Goal: Task Accomplishment & Management: Manage account settings

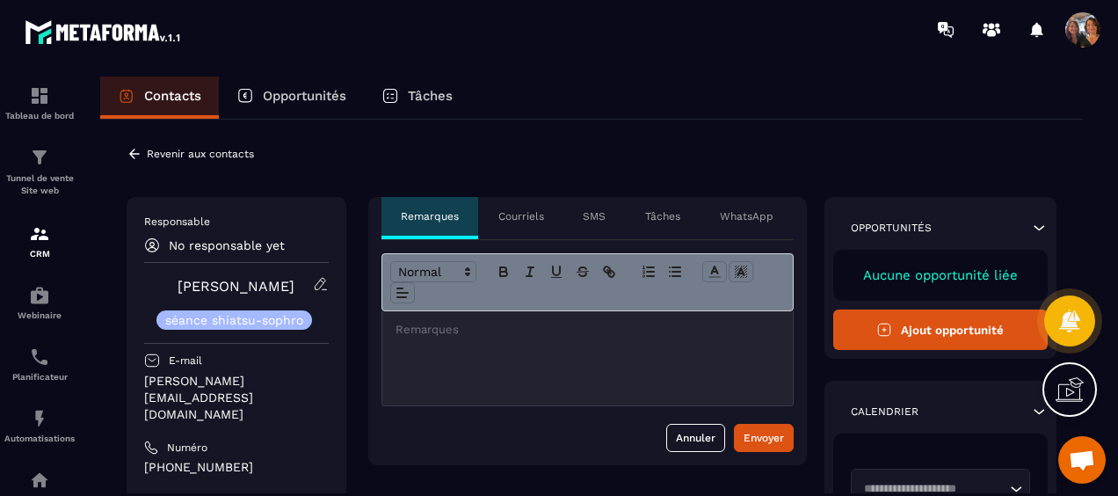
scroll to position [3789, 0]
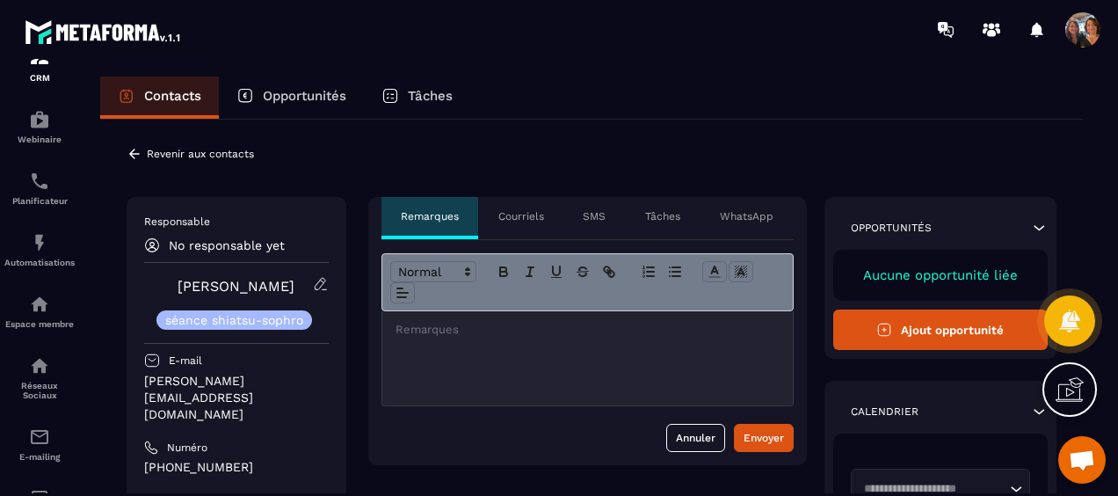
click at [138, 154] on icon at bounding box center [134, 154] width 11 height 10
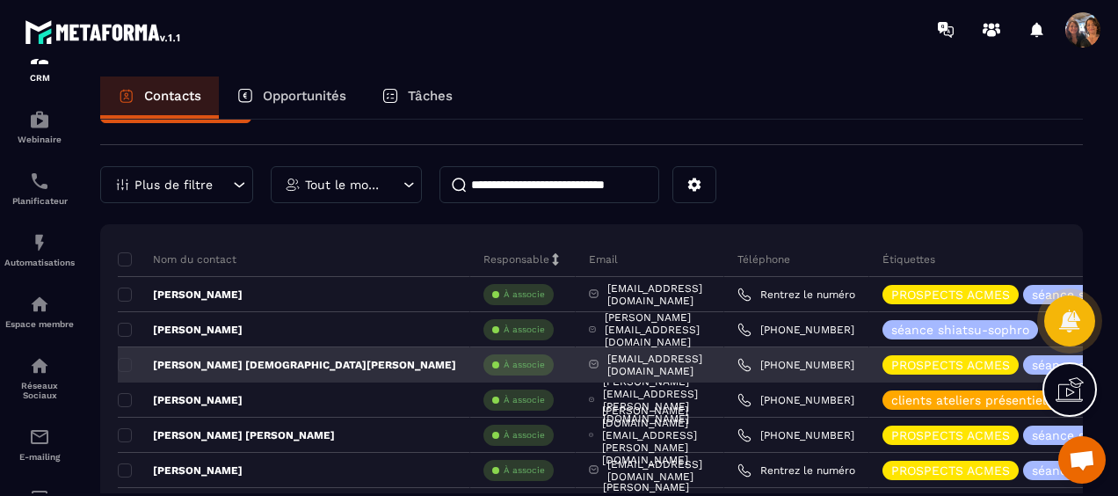
scroll to position [88, 0]
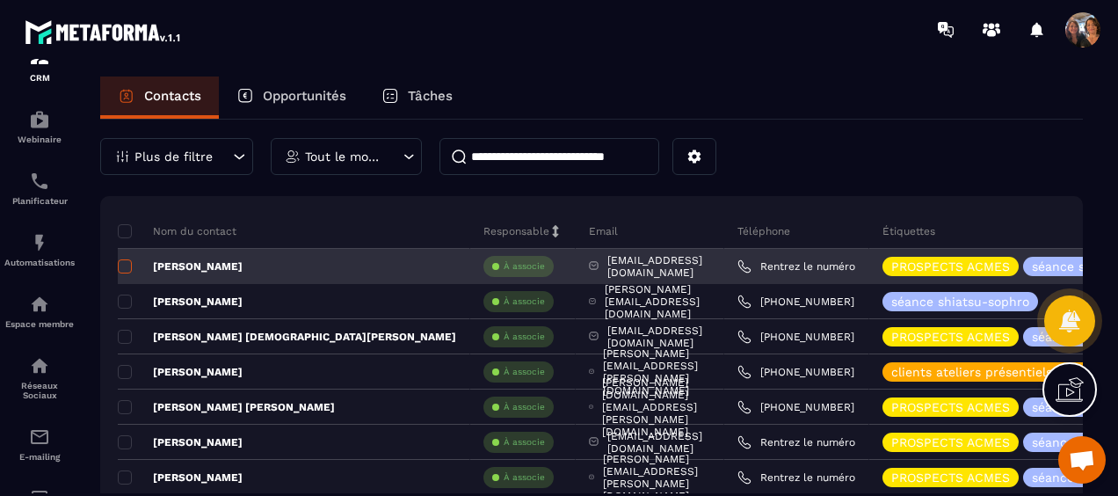
click at [120, 262] on span at bounding box center [125, 266] width 14 height 14
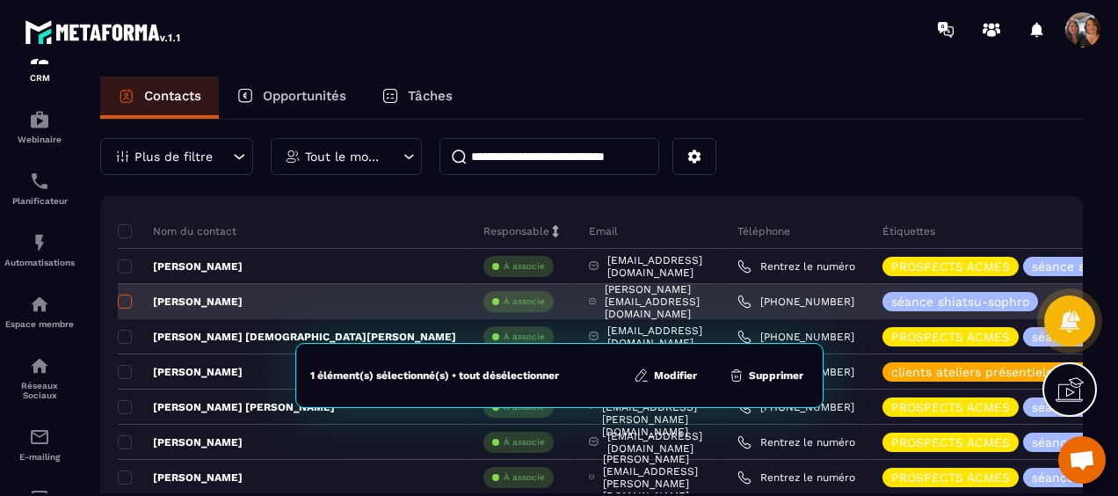
click at [130, 296] on span at bounding box center [125, 302] width 14 height 14
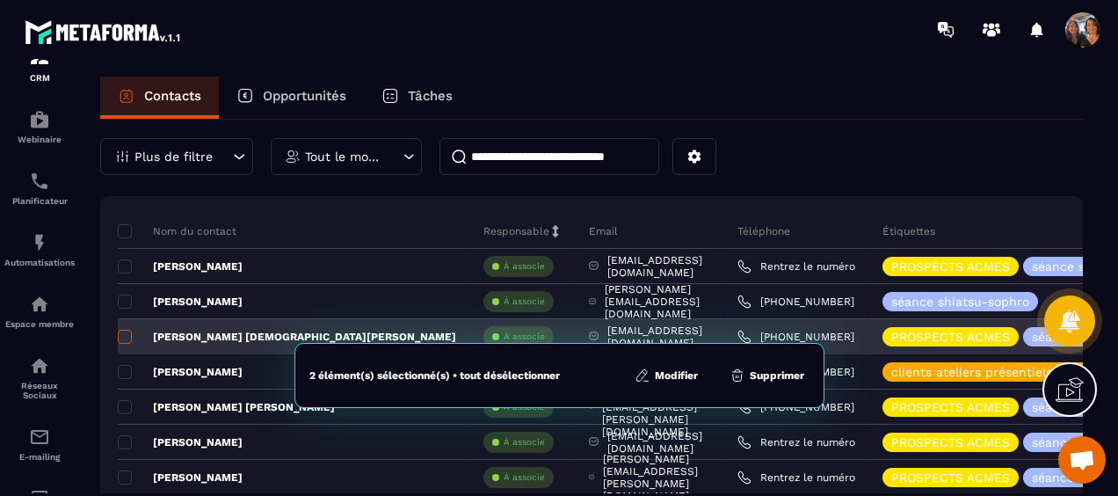
click at [127, 331] on span at bounding box center [125, 337] width 14 height 14
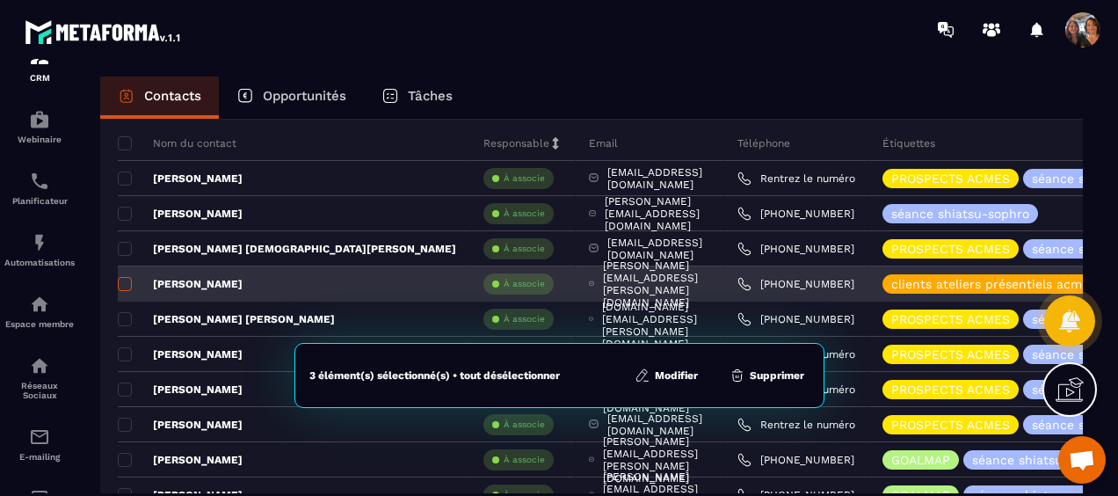
click at [122, 278] on span at bounding box center [125, 284] width 14 height 14
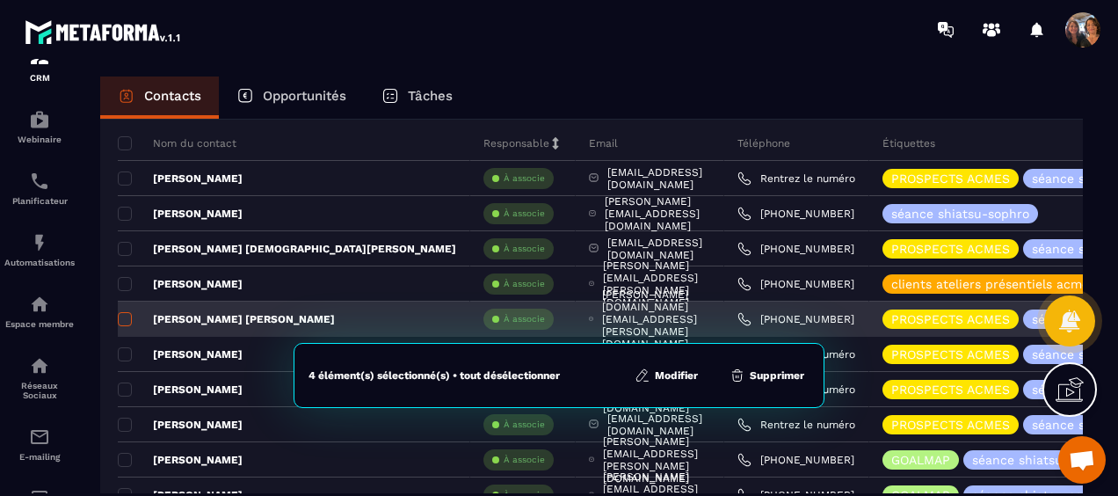
click at [121, 315] on span at bounding box center [125, 319] width 14 height 14
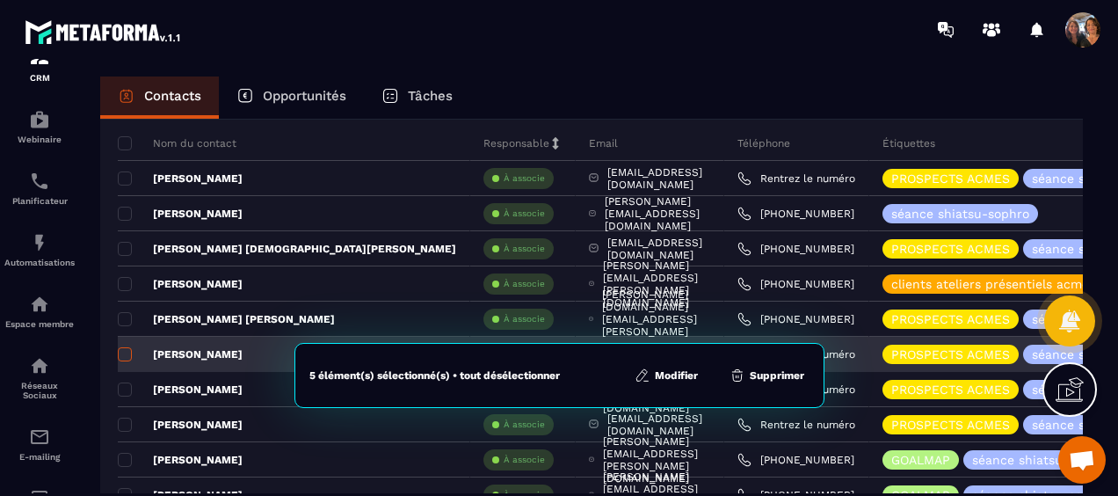
click at [130, 350] on span at bounding box center [125, 354] width 14 height 14
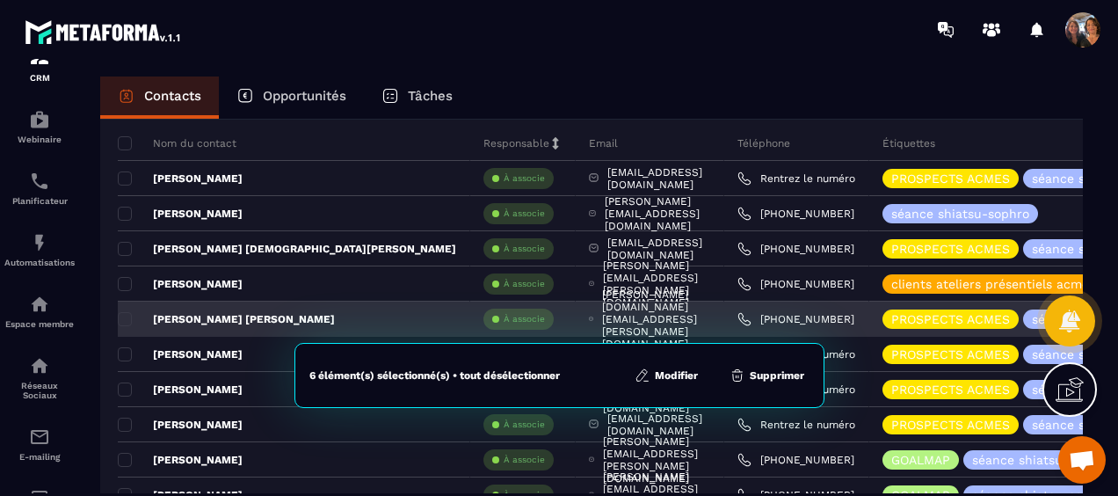
scroll to position [264, 0]
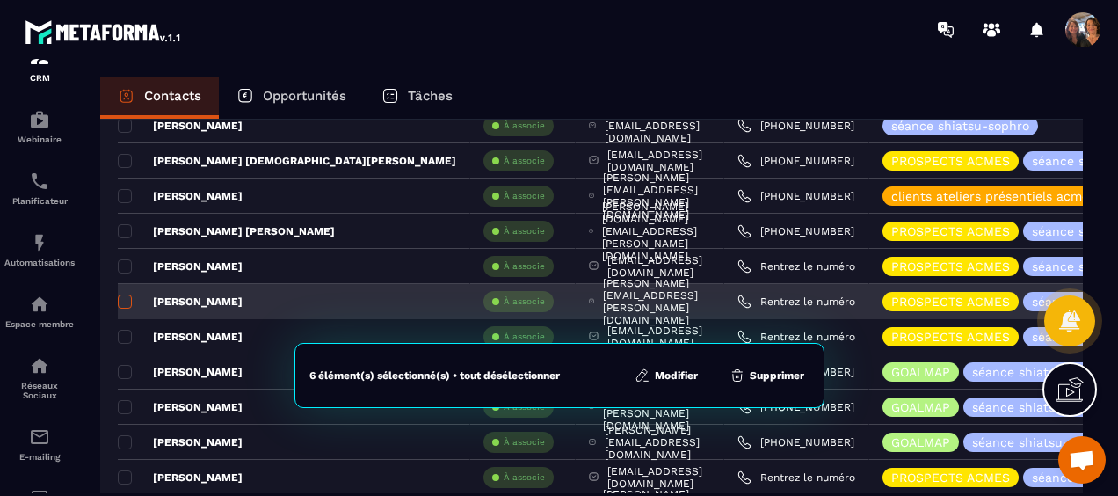
click at [127, 295] on span at bounding box center [125, 302] width 14 height 14
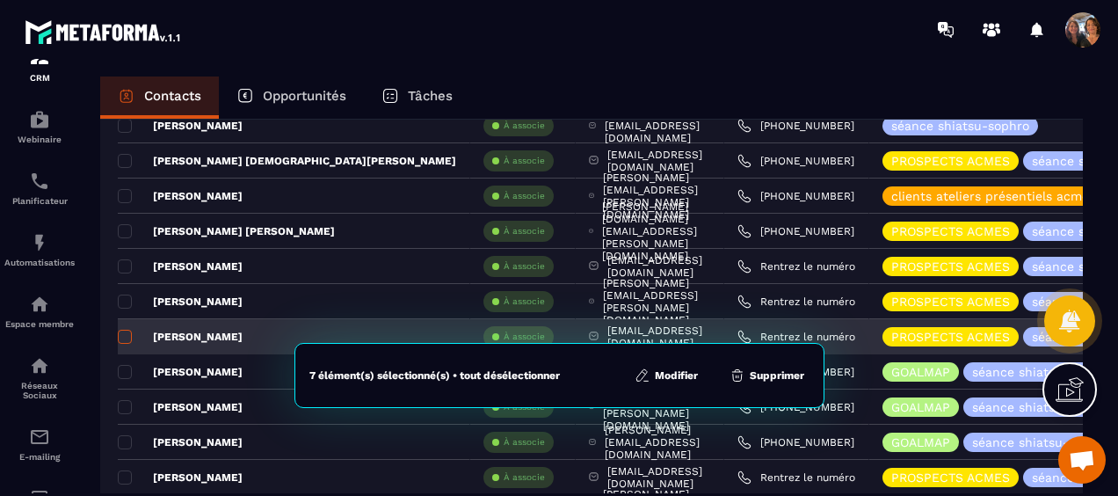
click at [126, 332] on span at bounding box center [125, 337] width 14 height 14
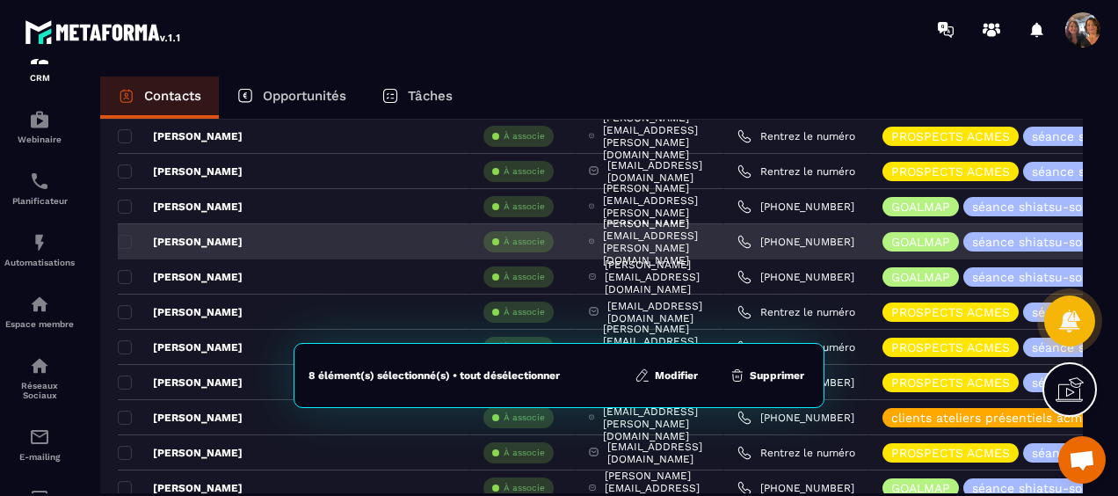
scroll to position [440, 0]
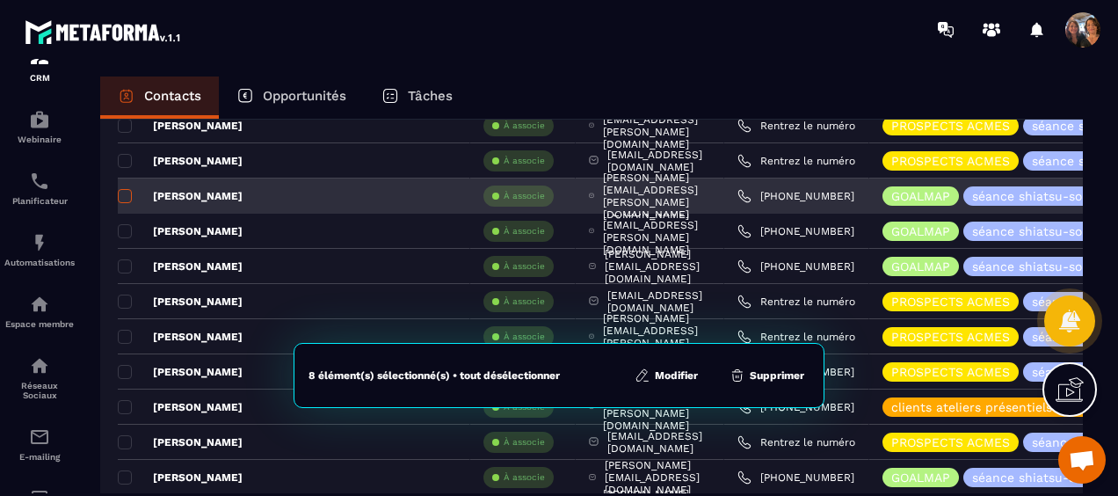
click at [124, 194] on span at bounding box center [125, 196] width 14 height 14
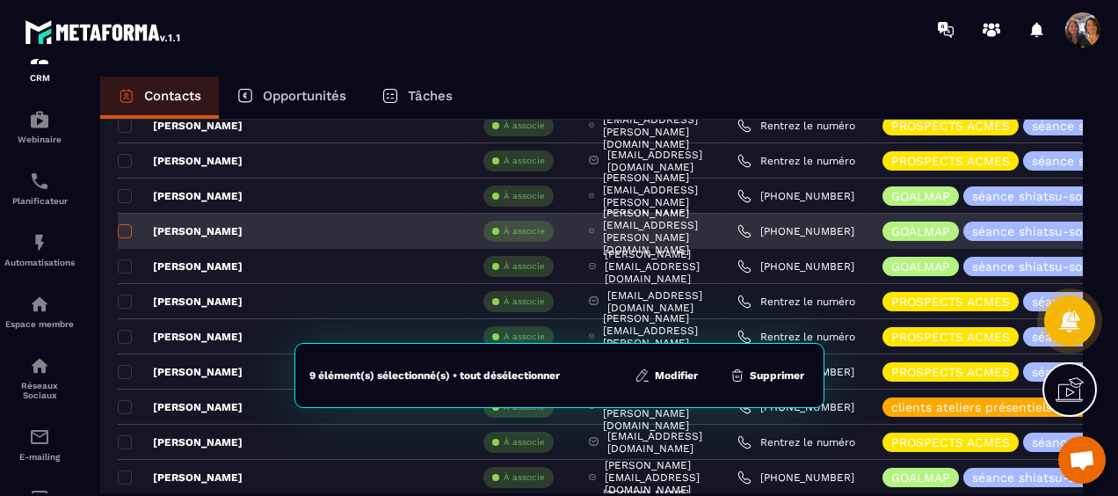
click at [124, 224] on span at bounding box center [125, 231] width 14 height 14
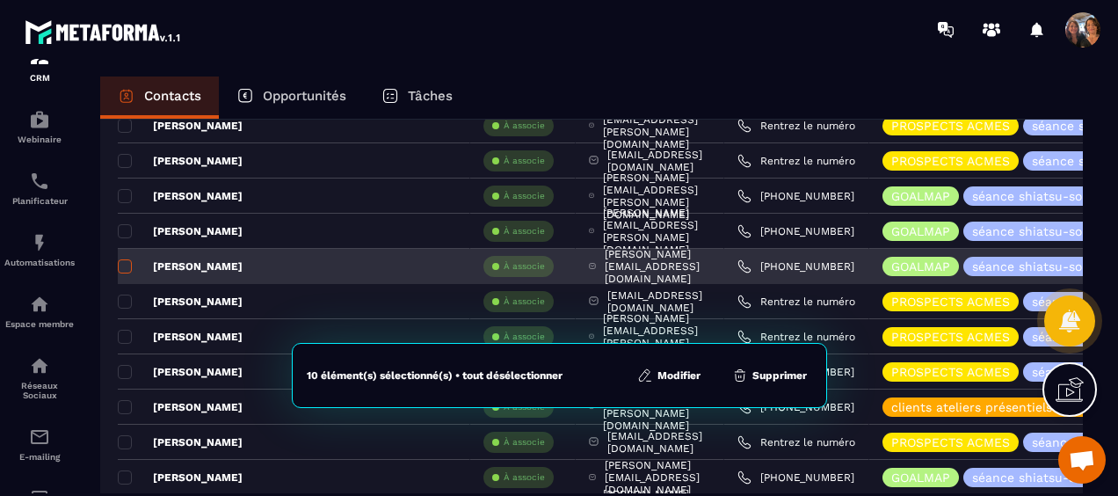
click at [123, 263] on span at bounding box center [125, 266] width 14 height 14
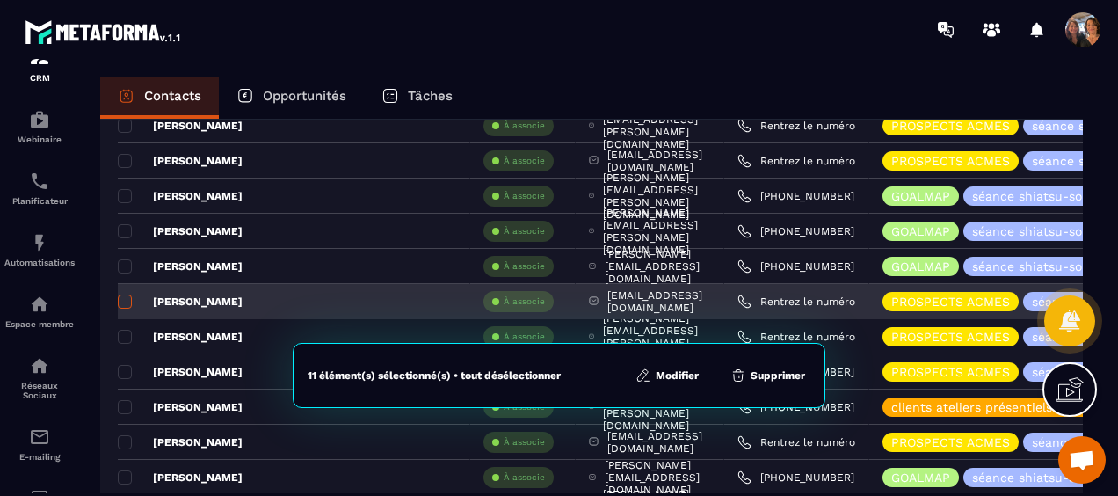
click at [124, 295] on span at bounding box center [125, 302] width 14 height 14
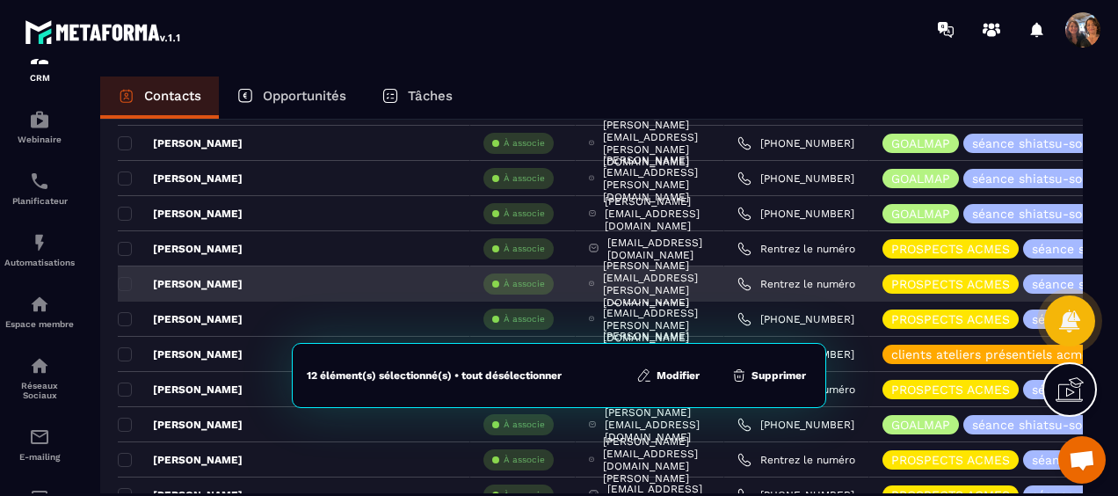
scroll to position [528, 0]
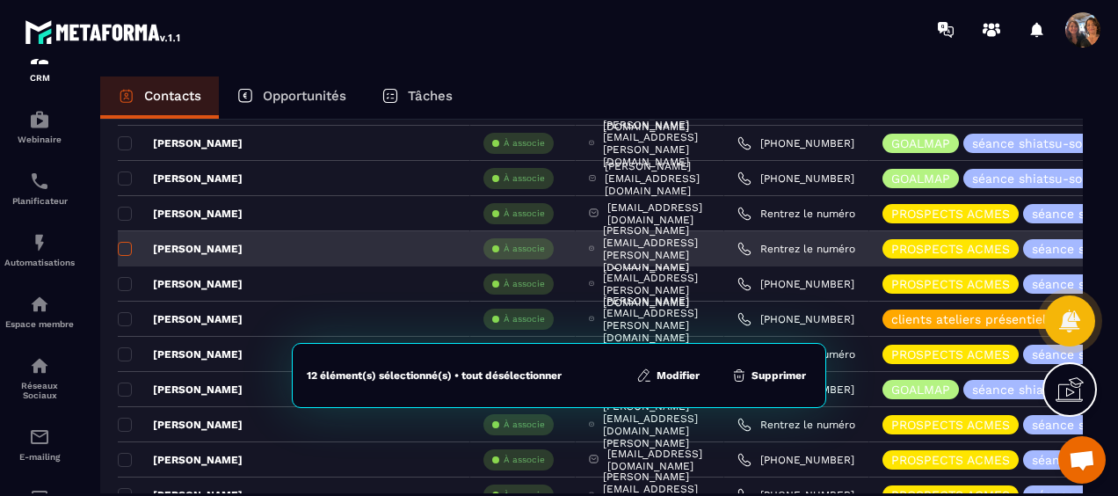
click at [125, 242] on span at bounding box center [125, 249] width 14 height 14
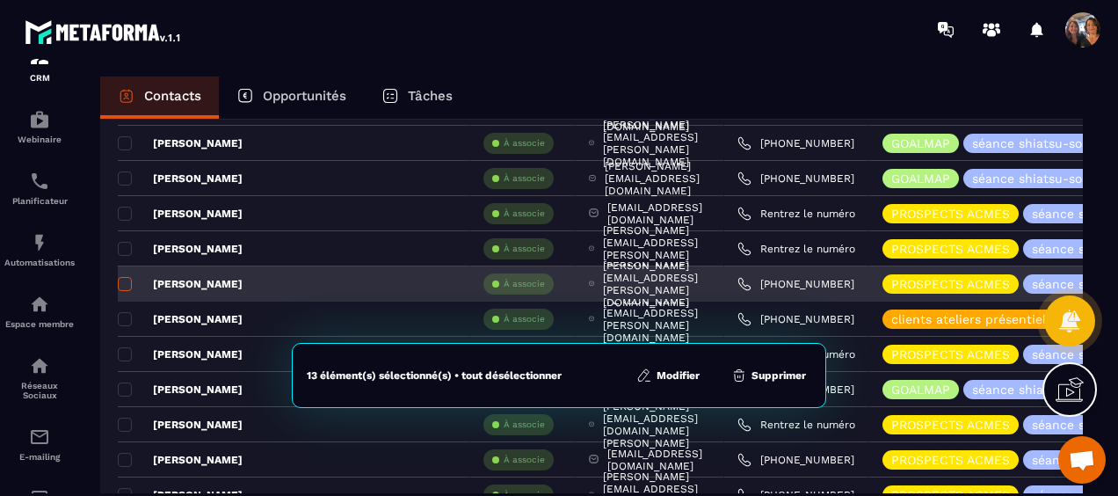
click at [123, 278] on span at bounding box center [125, 284] width 14 height 14
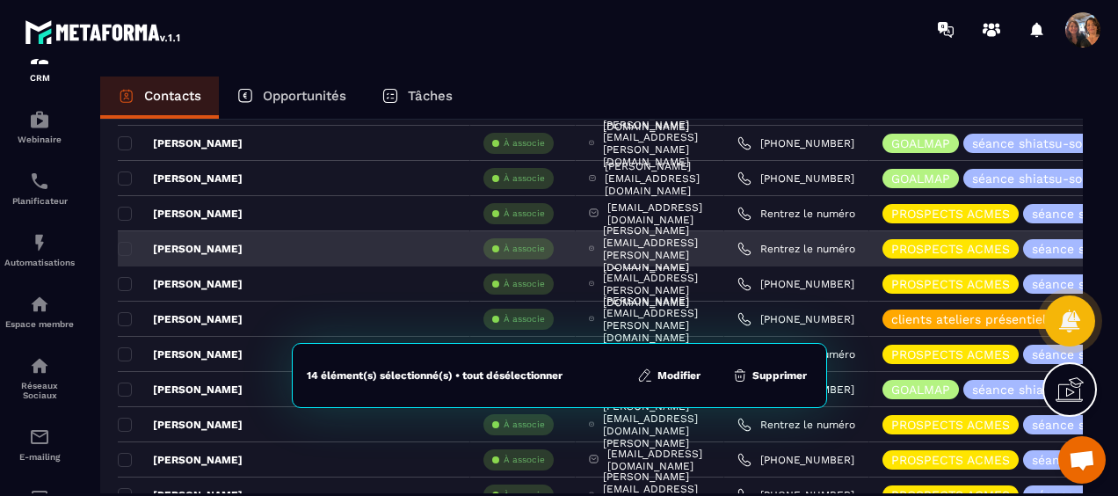
scroll to position [615, 0]
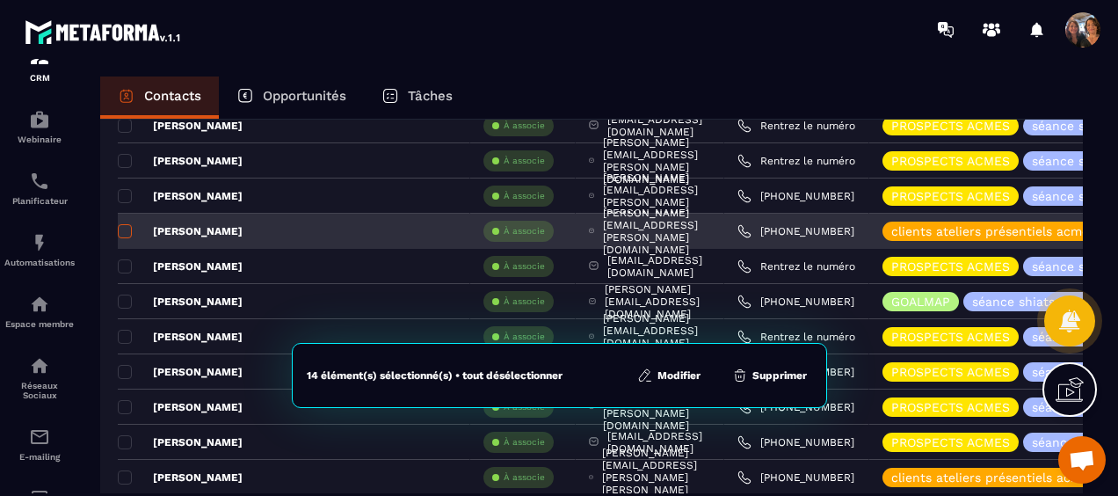
click at [121, 225] on span at bounding box center [125, 231] width 14 height 14
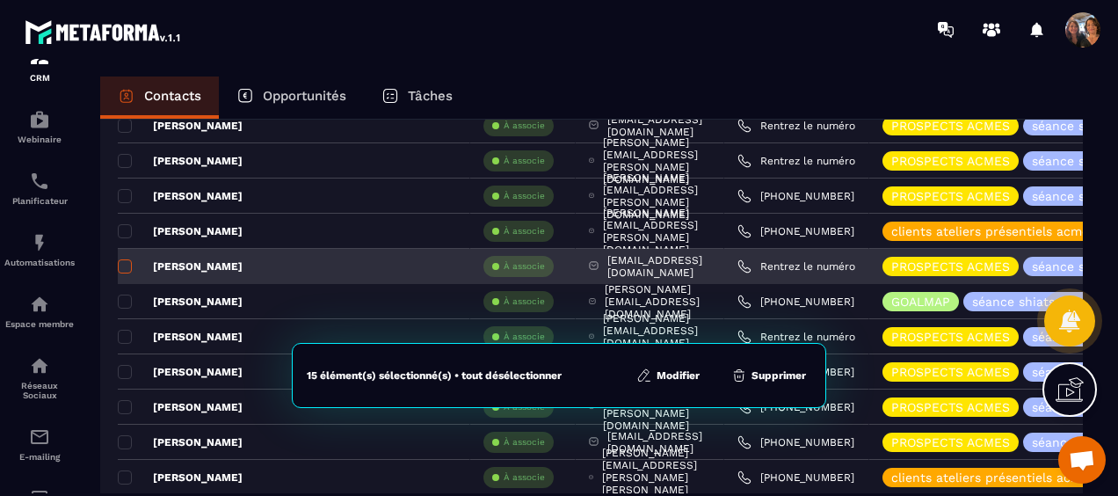
click at [121, 262] on span at bounding box center [125, 266] width 14 height 14
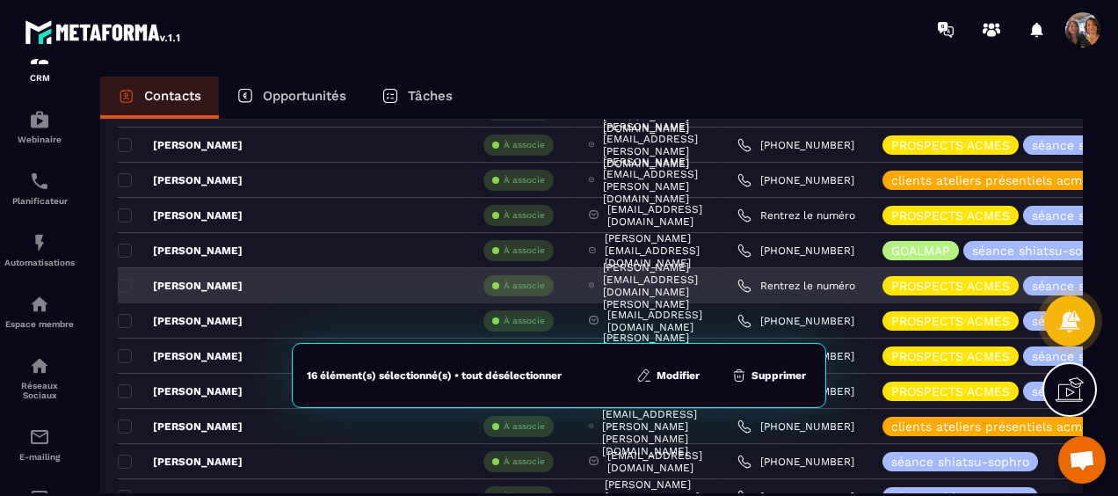
scroll to position [703, 0]
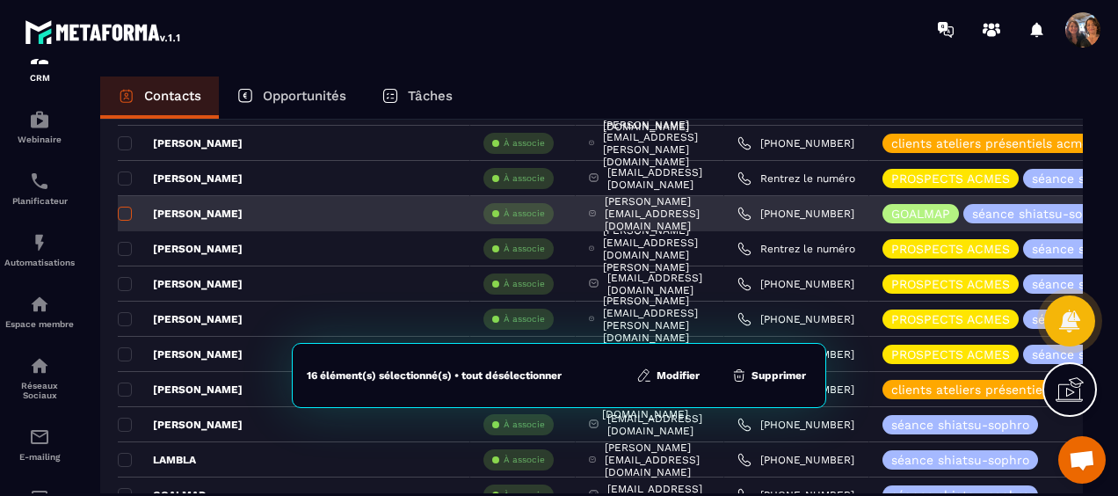
click at [127, 208] on span at bounding box center [125, 214] width 14 height 14
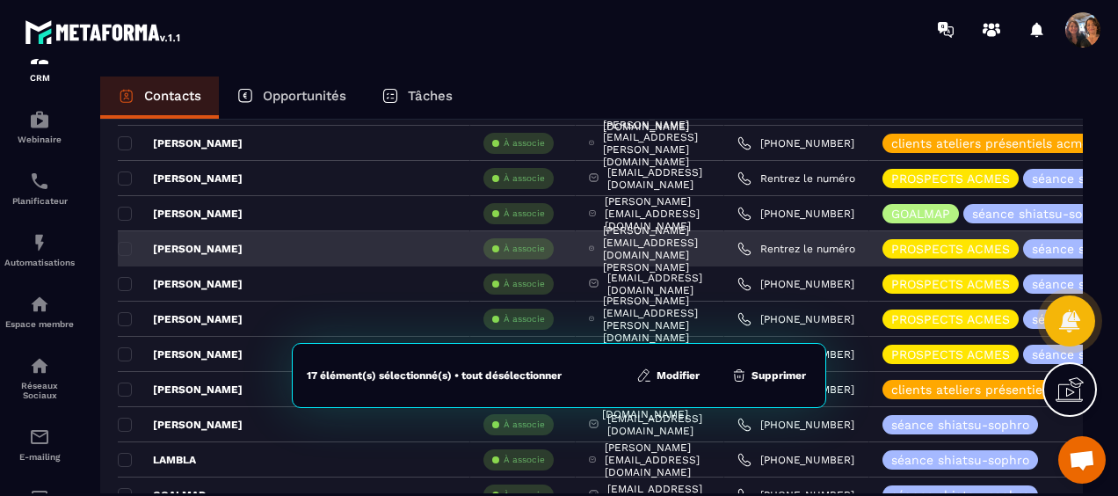
click at [127, 242] on p "[PERSON_NAME]" at bounding box center [180, 249] width 125 height 14
